Goal: Task Accomplishment & Management: Manage account settings

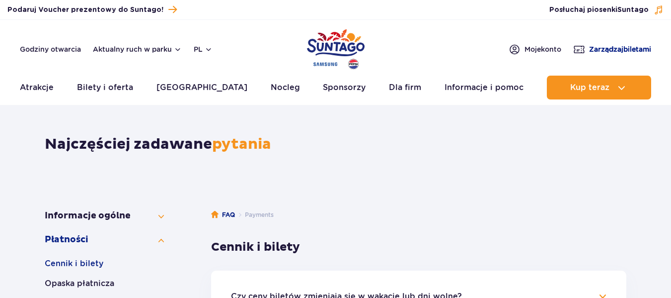
click at [615, 47] on span "Zarządzaj biletami" at bounding box center [620, 49] width 62 height 10
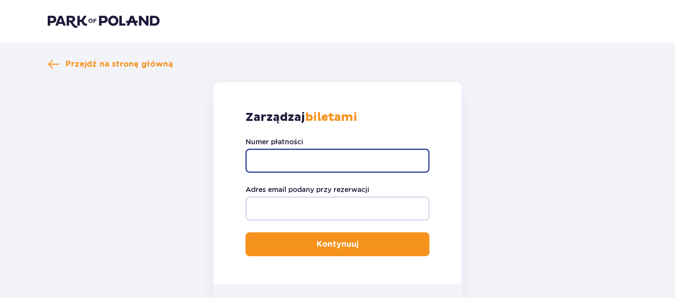
click at [315, 160] on input "Numer płatności" at bounding box center [337, 161] width 184 height 24
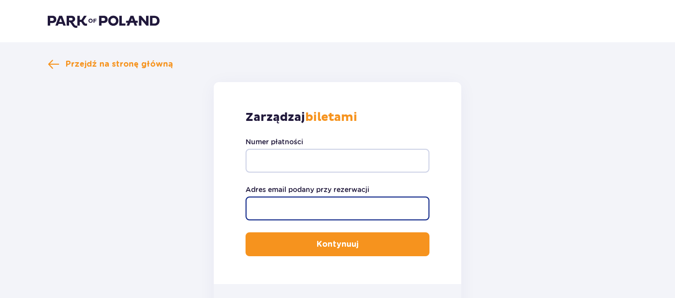
click at [324, 208] on input "Adres email podany przy rezerwacji" at bounding box center [337, 208] width 184 height 24
type input "[EMAIL_ADDRESS][DOMAIN_NAME]"
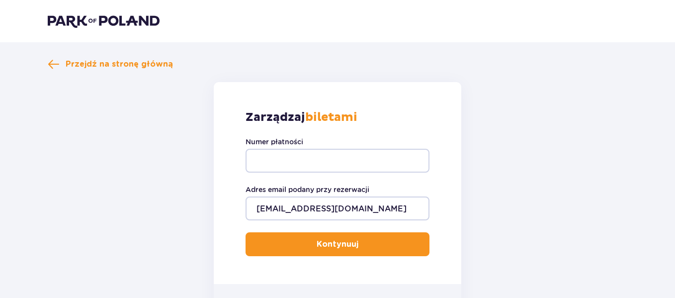
click at [278, 133] on div "Zarządzaj biletami Numer płatności Adres email podany przy rezerwacji [EMAIL_AD…" at bounding box center [337, 183] width 247 height 202
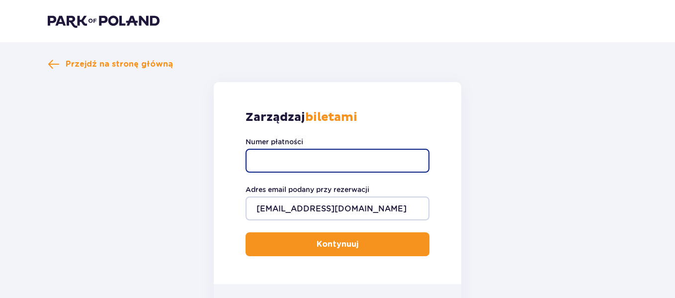
click at [290, 156] on input "Numer płatności" at bounding box center [337, 161] width 184 height 24
click at [313, 159] on input "Numer płatności" at bounding box center [337, 161] width 184 height 24
click at [258, 159] on input "Numer płatności" at bounding box center [337, 161] width 184 height 24
click at [284, 159] on input "Numer płatności" at bounding box center [337, 161] width 184 height 24
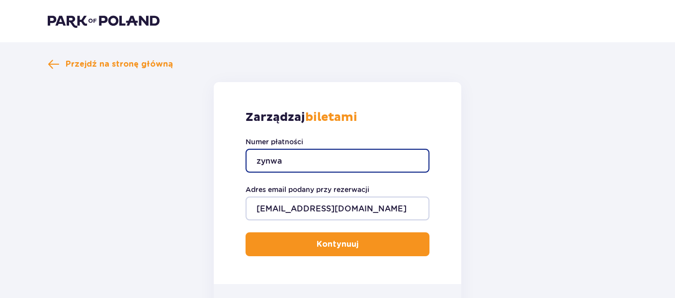
type input "zynwa2"
drag, startPoint x: 310, startPoint y: 163, endPoint x: 240, endPoint y: 158, distance: 70.7
click at [240, 158] on div "Zarządzaj biletami Numer płatności zynwa2 Adres email podany przy rezerwacji [E…" at bounding box center [337, 183] width 247 height 202
click at [350, 158] on input "Numer płatności" at bounding box center [337, 161] width 184 height 24
paste input "TR-VRC-52KA7DX"
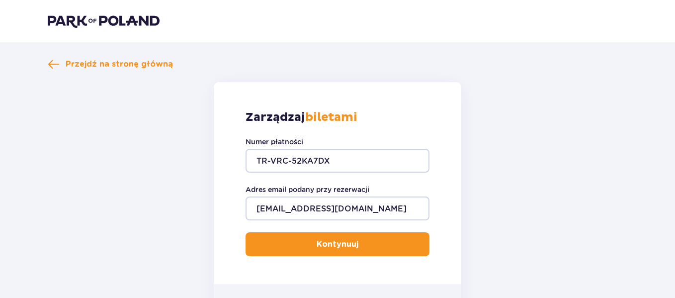
click at [321, 236] on button "Kontynuuj" at bounding box center [337, 244] width 184 height 24
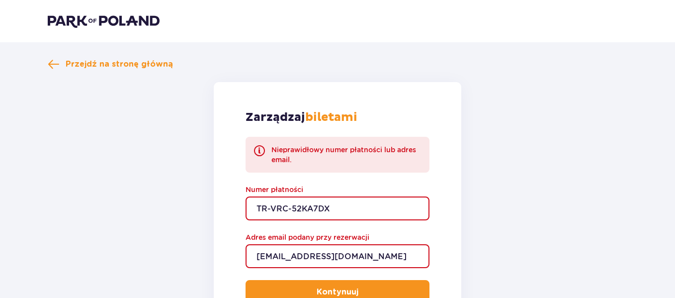
click at [350, 205] on input "TR-VRC-52KA7DX" at bounding box center [337, 208] width 184 height 24
type input "T"
drag, startPoint x: 341, startPoint y: 254, endPoint x: 169, endPoint y: 238, distance: 173.1
click at [171, 239] on form "Zarządzaj biletami Nieprawidłowy numer płatności lub adres email. Numer płatnoś…" at bounding box center [337, 228] width 579 height 293
type input "\"
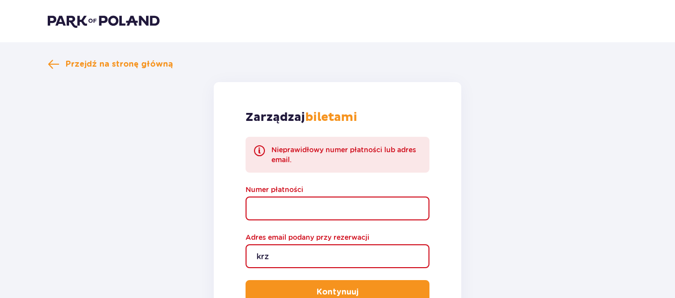
type input "[EMAIL_ADDRESS][DOMAIN_NAME]"
click at [325, 207] on input "Numer płatności" at bounding box center [337, 208] width 184 height 24
paste input "TR-VRC-EMZ1EYX"
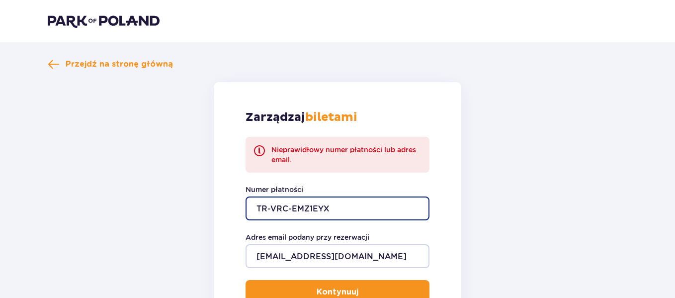
type input "TR-VRC-EMZ1EYX"
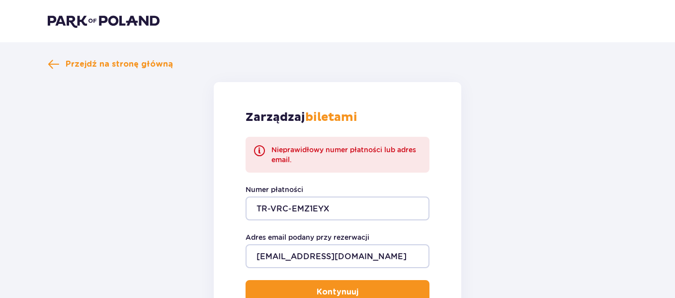
drag, startPoint x: 512, startPoint y: 202, endPoint x: 368, endPoint y: 262, distance: 156.1
click at [512, 201] on form "Zarządzaj biletami Nieprawidłowy numer płatności lub adres email. Numer płatnoś…" at bounding box center [337, 228] width 579 height 293
click at [355, 278] on div "Zarządzaj biletami Nieprawidłowy numer płatności lub adres email. Numer płatnoś…" at bounding box center [337, 206] width 247 height 249
click at [355, 285] on button "Kontynuuj" at bounding box center [337, 292] width 184 height 24
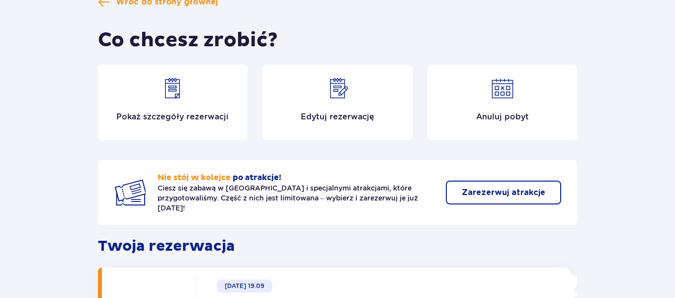
scroll to position [50, 0]
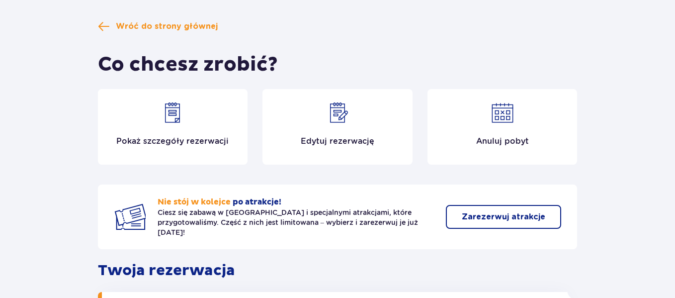
click at [189, 115] on div "Pokaż szczegóły rezerwacji" at bounding box center [173, 127] width 150 height 76
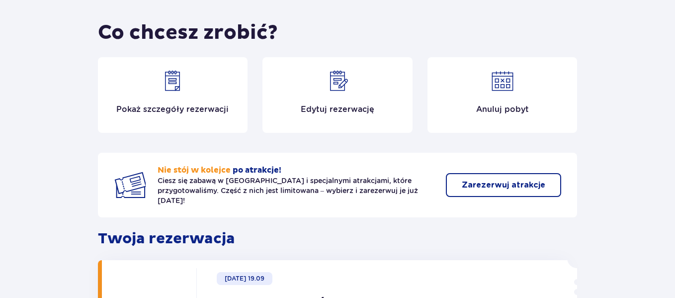
scroll to position [78, 0]
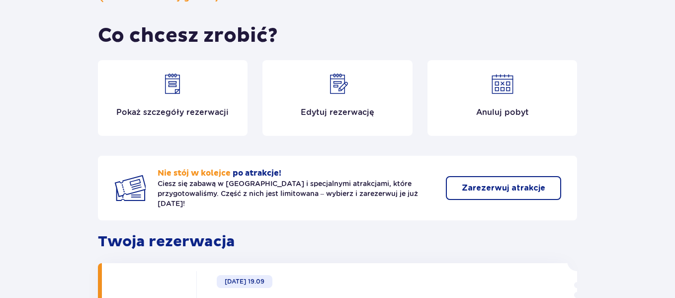
click at [352, 77] on div "Edytuj rezerwację" at bounding box center [337, 98] width 150 height 76
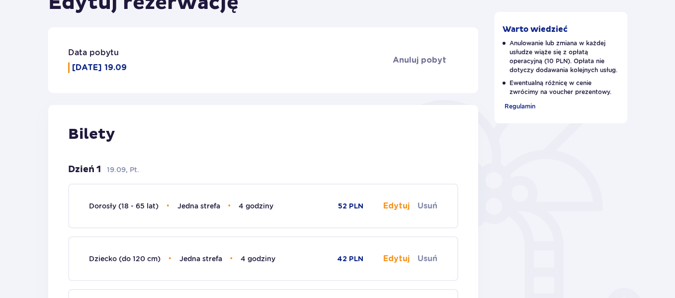
scroll to position [146, 0]
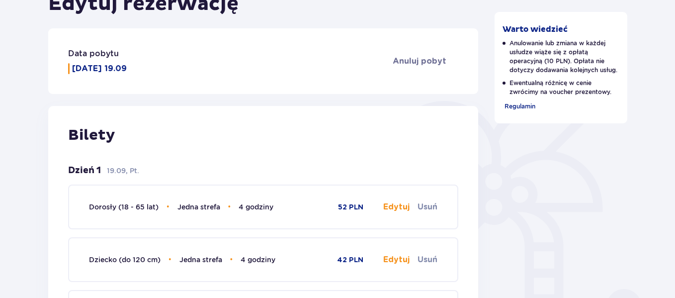
click at [392, 207] on button "Edytuj" at bounding box center [396, 206] width 26 height 11
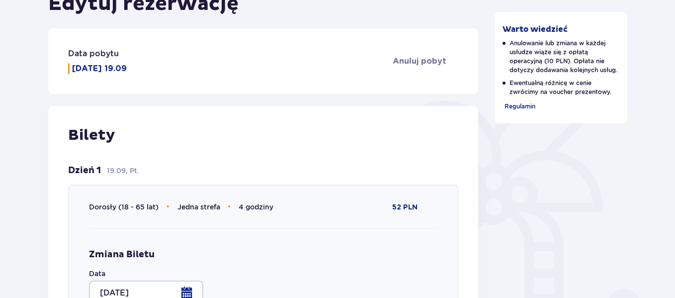
type input "4 godziny"
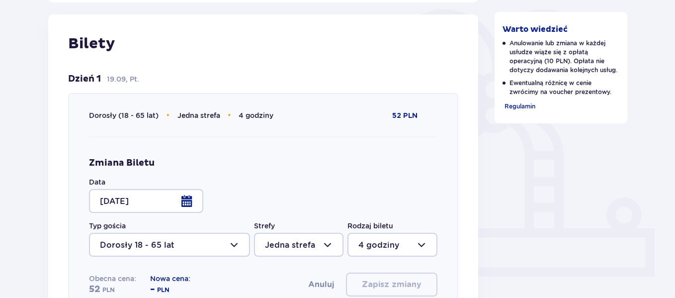
scroll to position [245, 0]
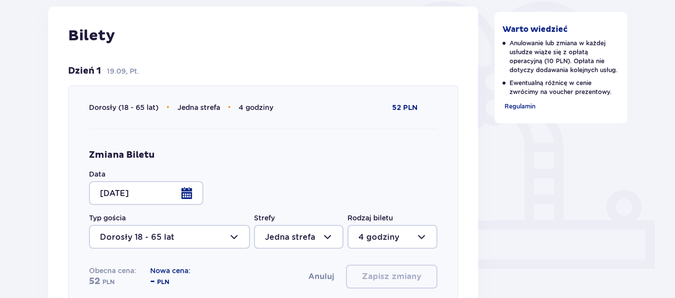
click at [186, 190] on div at bounding box center [146, 193] width 114 height 24
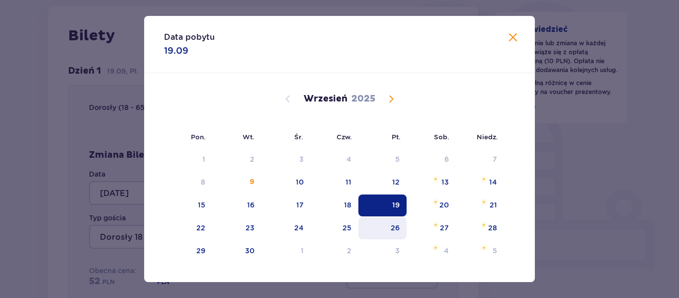
click at [387, 230] on div "26" at bounding box center [382, 228] width 48 height 22
type input "[DATE]"
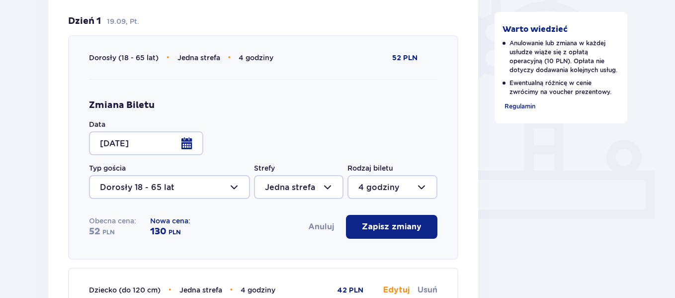
scroll to position [344, 0]
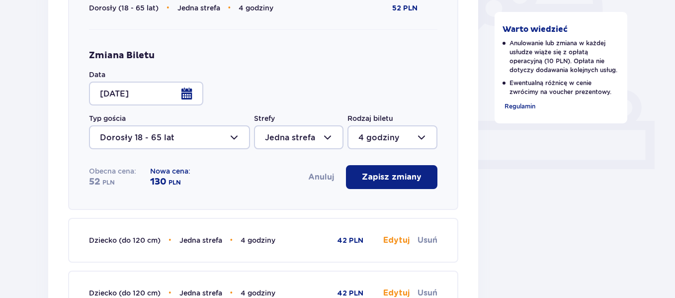
click at [323, 178] on button "Anuluj" at bounding box center [321, 176] width 26 height 11
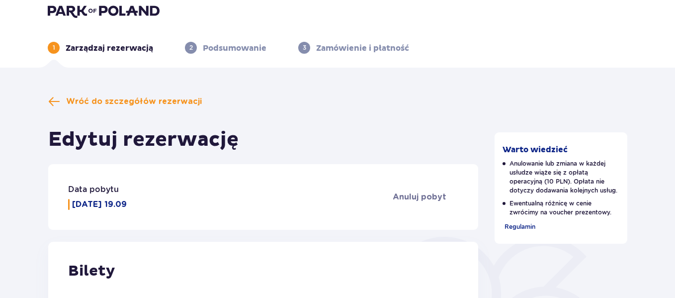
scroll to position [0, 0]
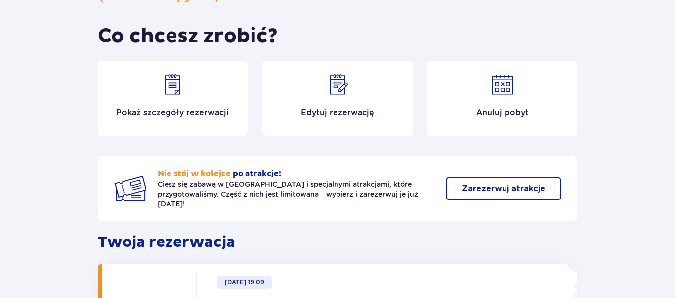
scroll to position [78, 0]
